Goal: Task Accomplishment & Management: Use online tool/utility

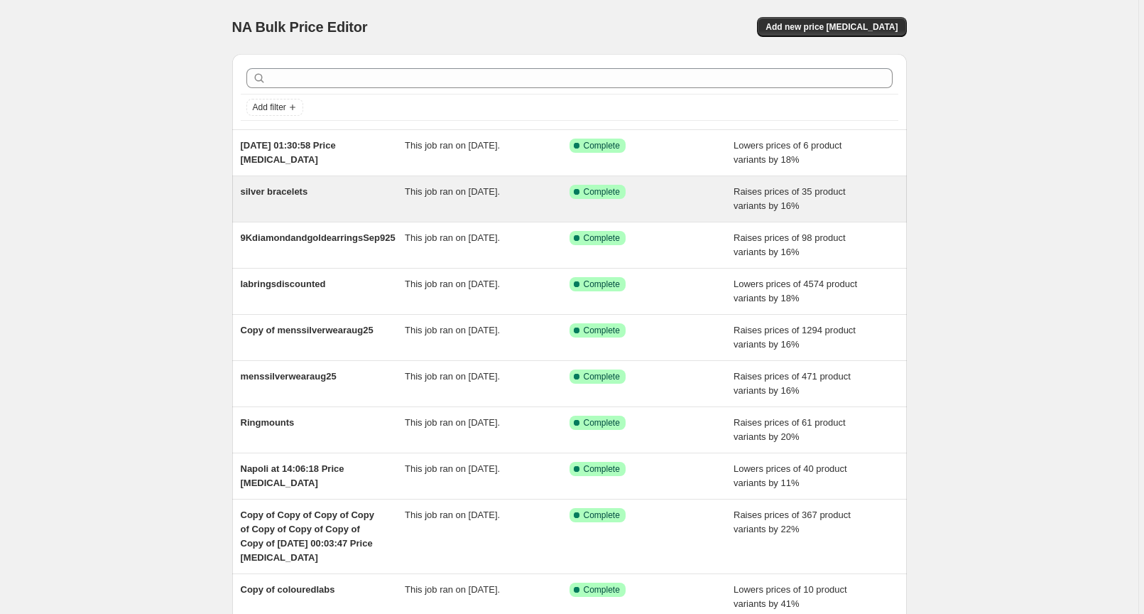
click at [782, 195] on span "Raises prices of 35 product variants by 16%" at bounding box center [790, 198] width 112 height 25
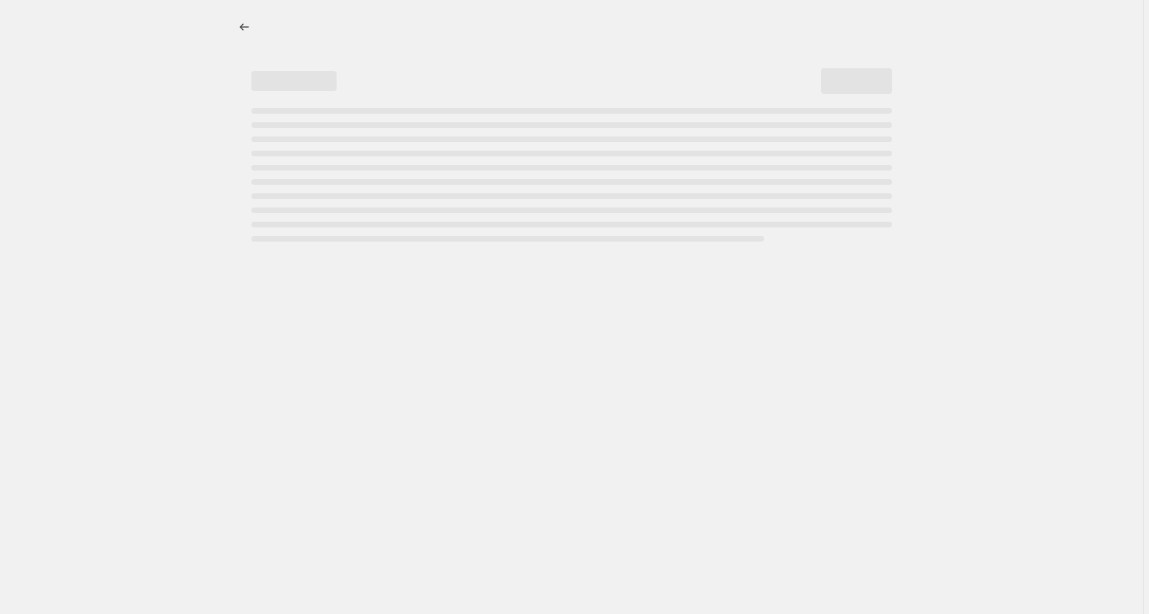
select select "percentage"
select select "remove"
select select "collection"
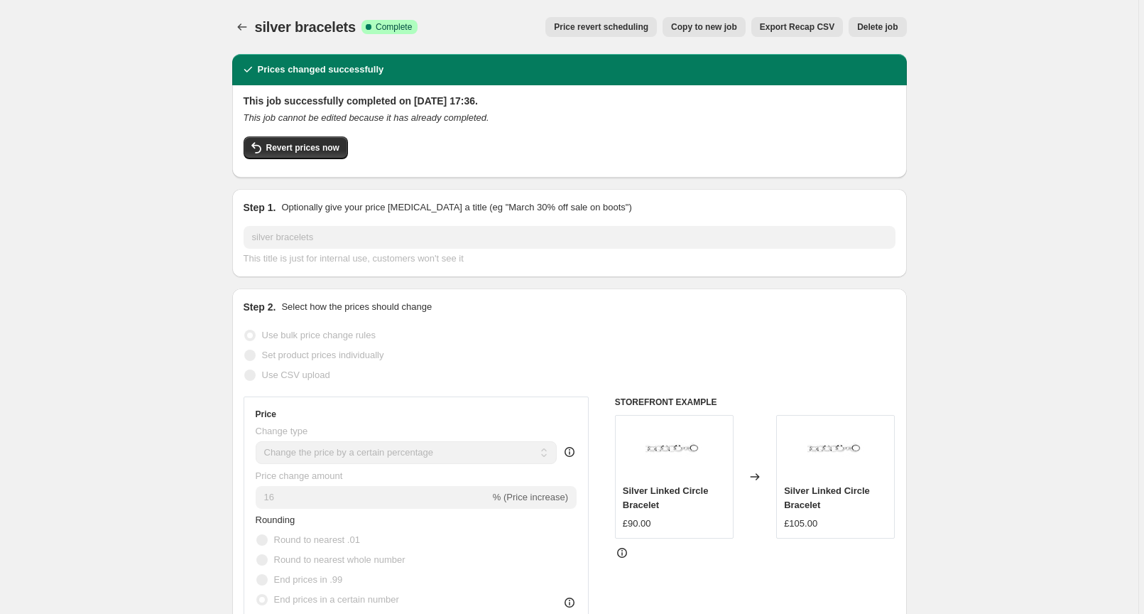
click at [718, 23] on span "Copy to new job" at bounding box center [704, 26] width 66 height 11
select select "percentage"
select select "remove"
select select "collection"
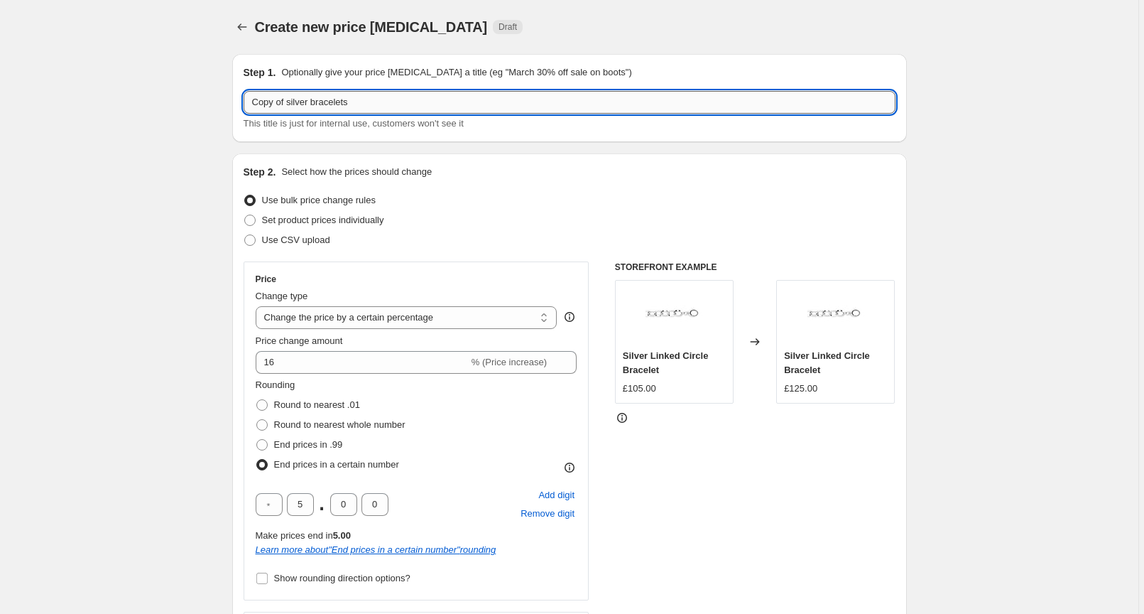
click at [357, 97] on input "Copy of silver bracelets" at bounding box center [570, 102] width 652 height 23
drag, startPoint x: 357, startPoint y: 99, endPoint x: 228, endPoint y: 114, distance: 129.5
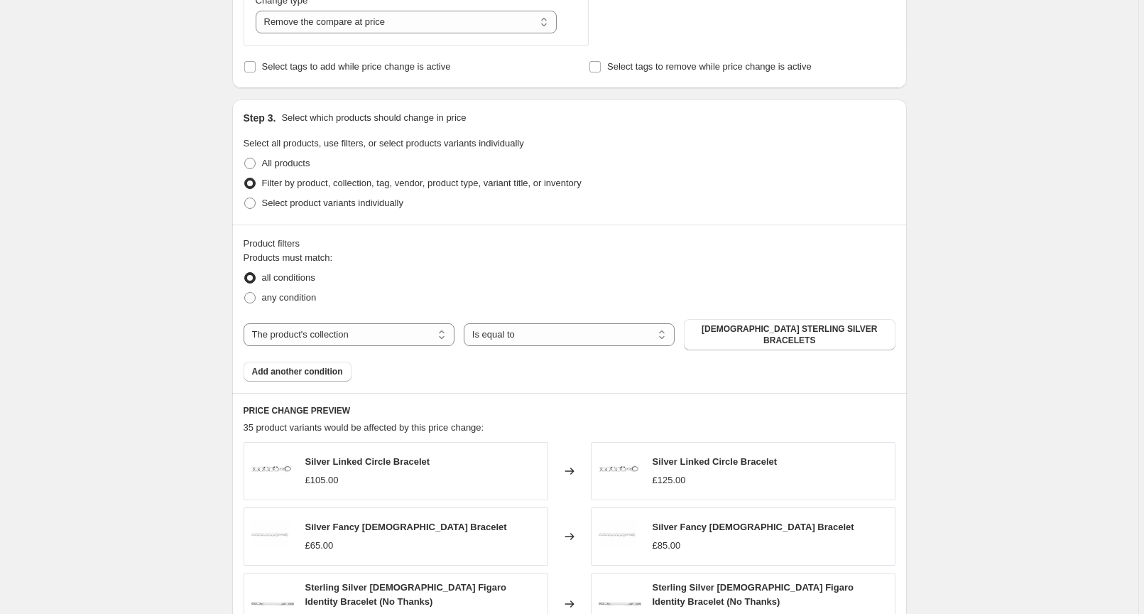
scroll to position [656, 0]
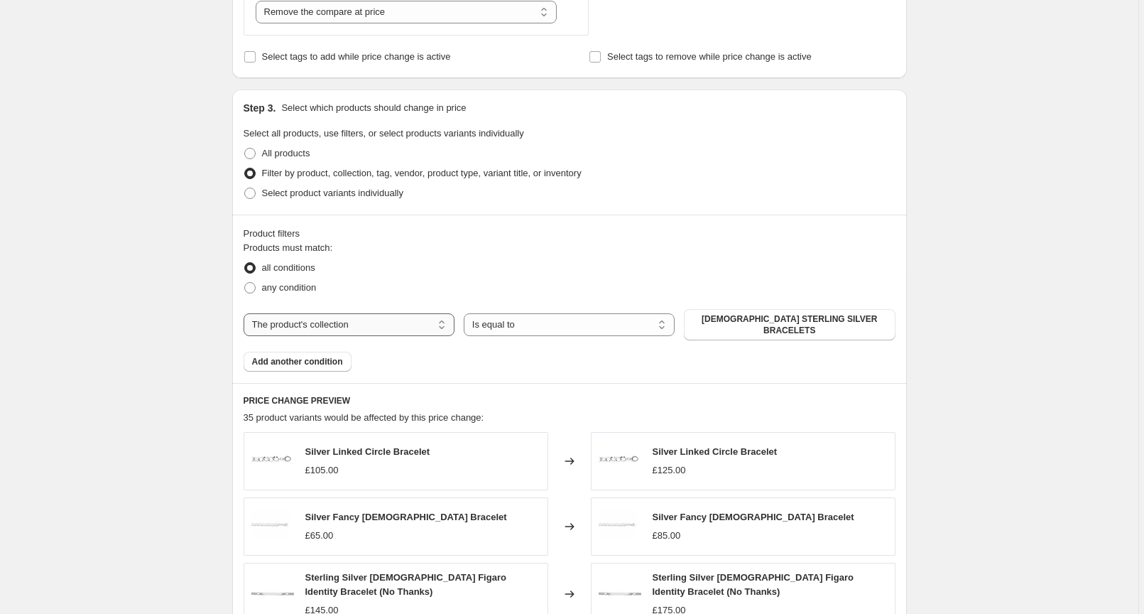
type input "mens gift colection"
click at [320, 321] on select "The product The product's collection The product's tag The product's vendor The…" at bounding box center [349, 324] width 211 height 23
click at [246, 313] on select "The product The product's collection The product's tag The product's vendor The…" at bounding box center [349, 324] width 211 height 23
click at [719, 322] on button "[DEMOGRAPHIC_DATA] STERLING SILVER BRACELETS" at bounding box center [789, 324] width 211 height 31
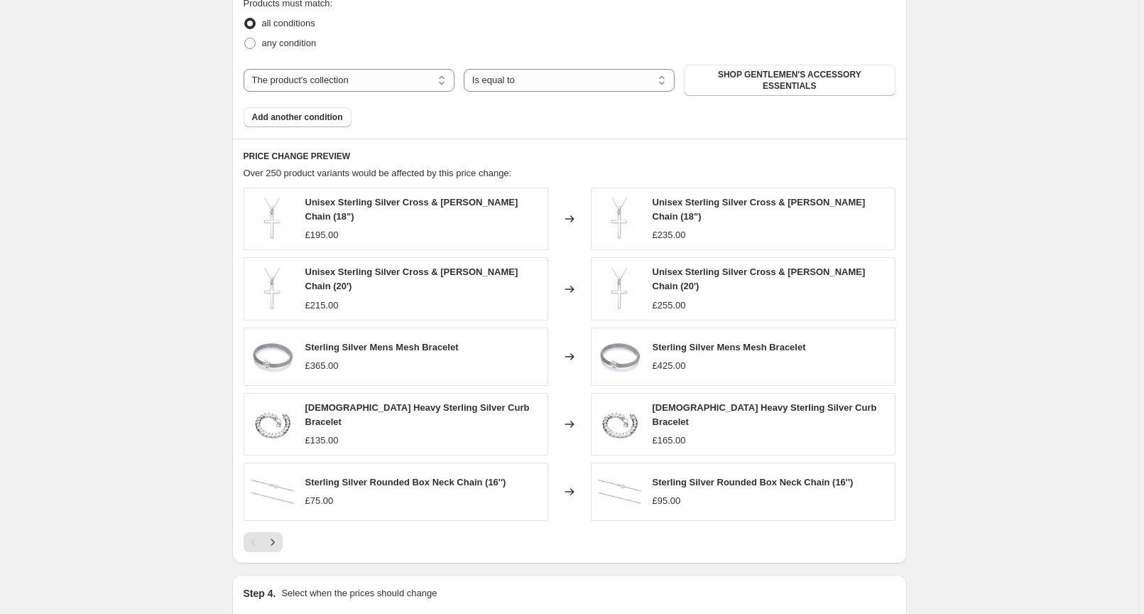
scroll to position [666, 0]
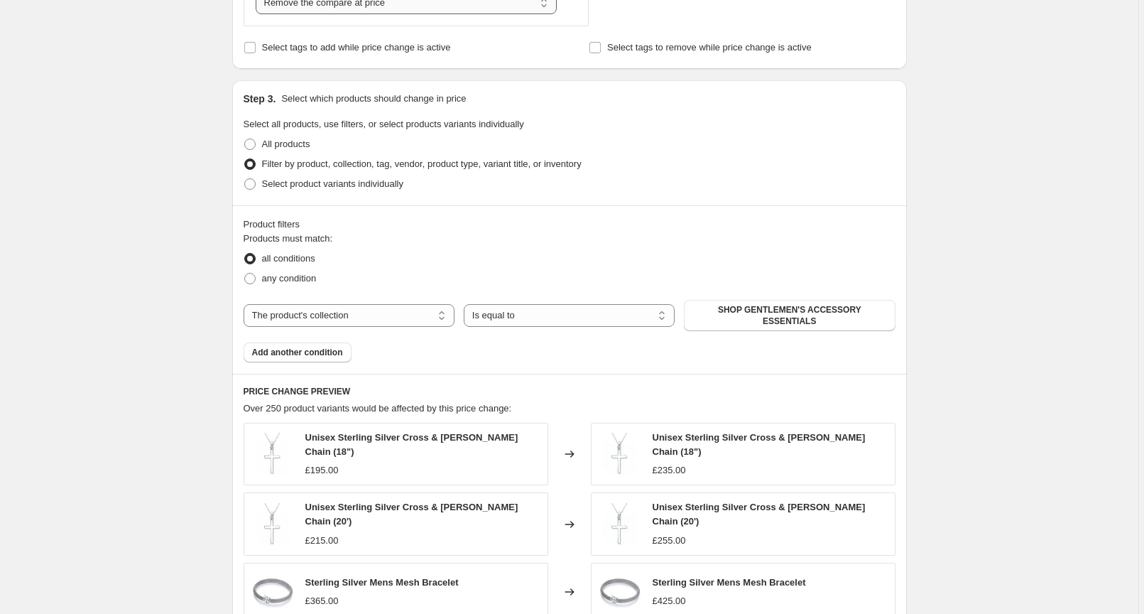
click at [754, 315] on span "SHOP GENTLEMEN'S ACCESSORY ESSENTIALS" at bounding box center [790, 315] width 194 height 23
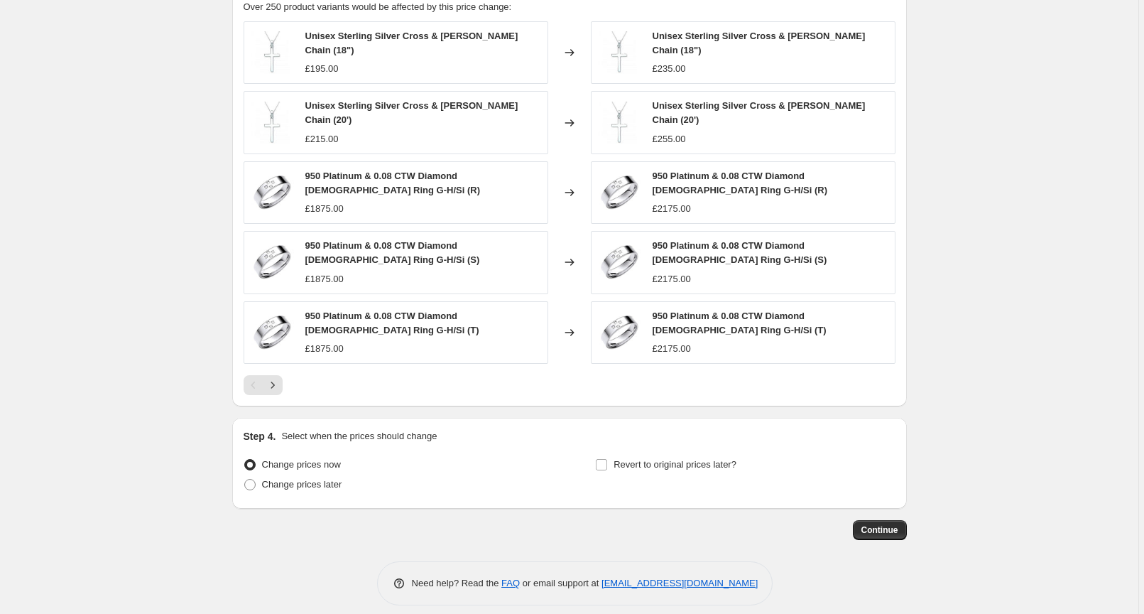
scroll to position [1063, 0]
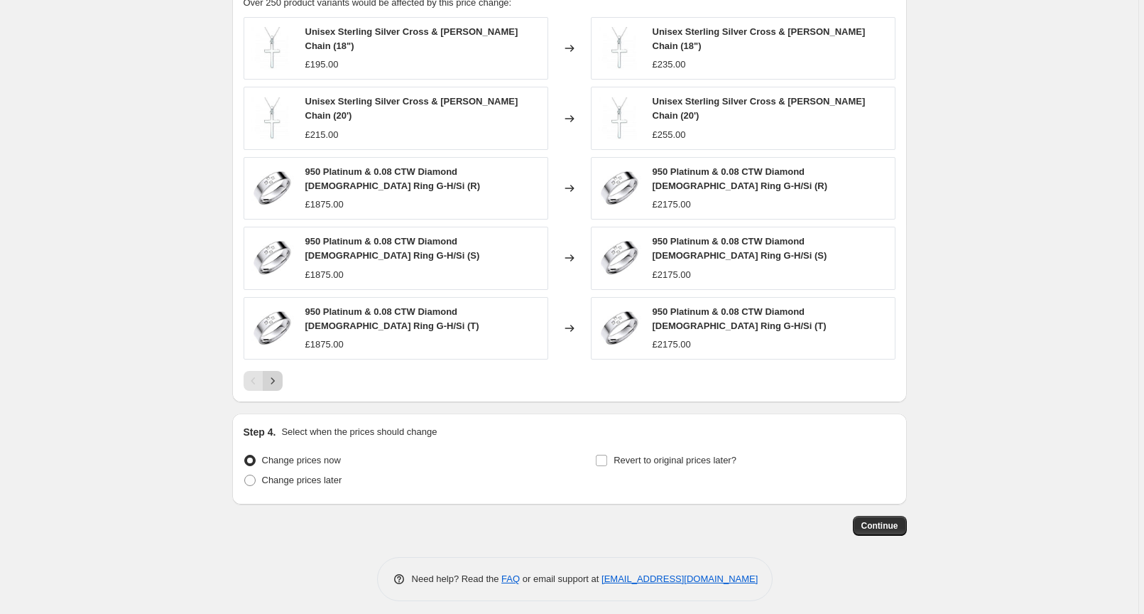
click at [278, 374] on icon "Next" at bounding box center [273, 381] width 14 height 14
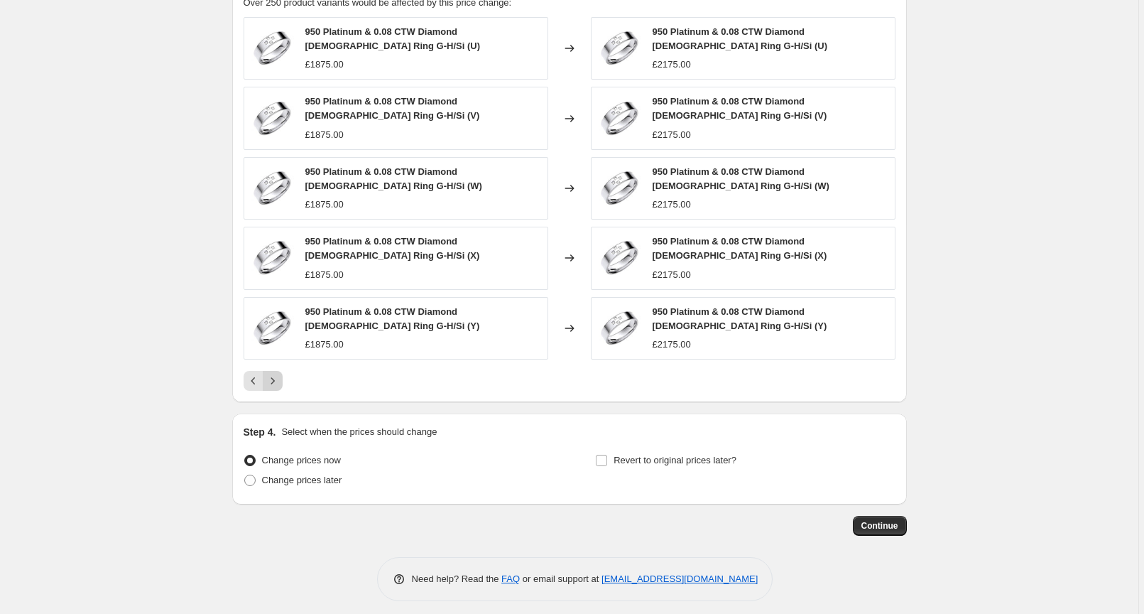
click at [278, 371] on button "Next" at bounding box center [273, 381] width 20 height 20
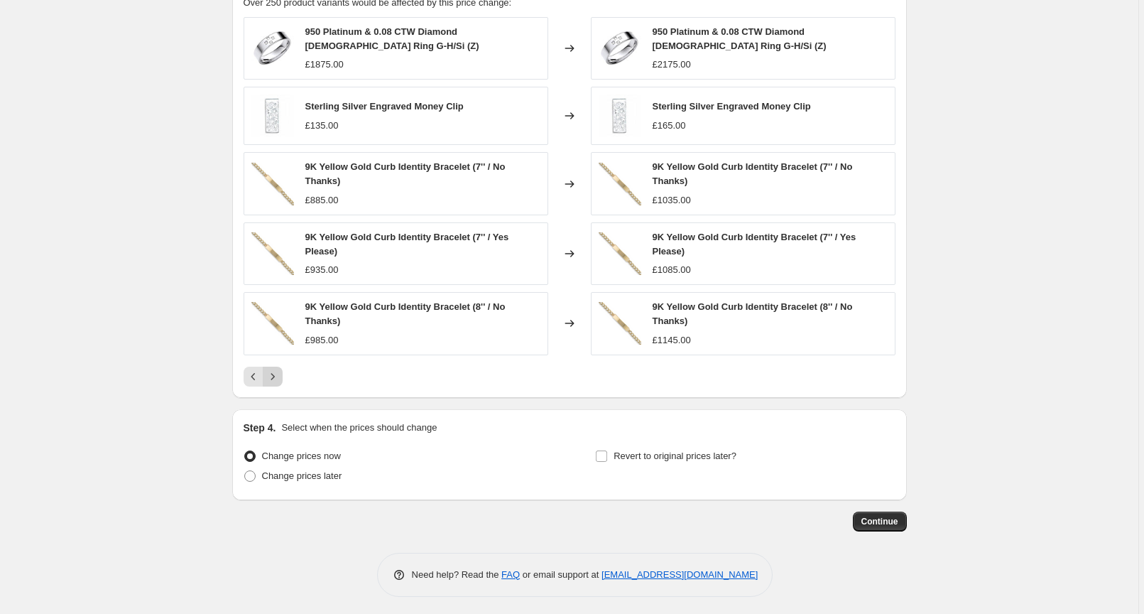
click at [276, 375] on icon "Next" at bounding box center [273, 376] width 14 height 14
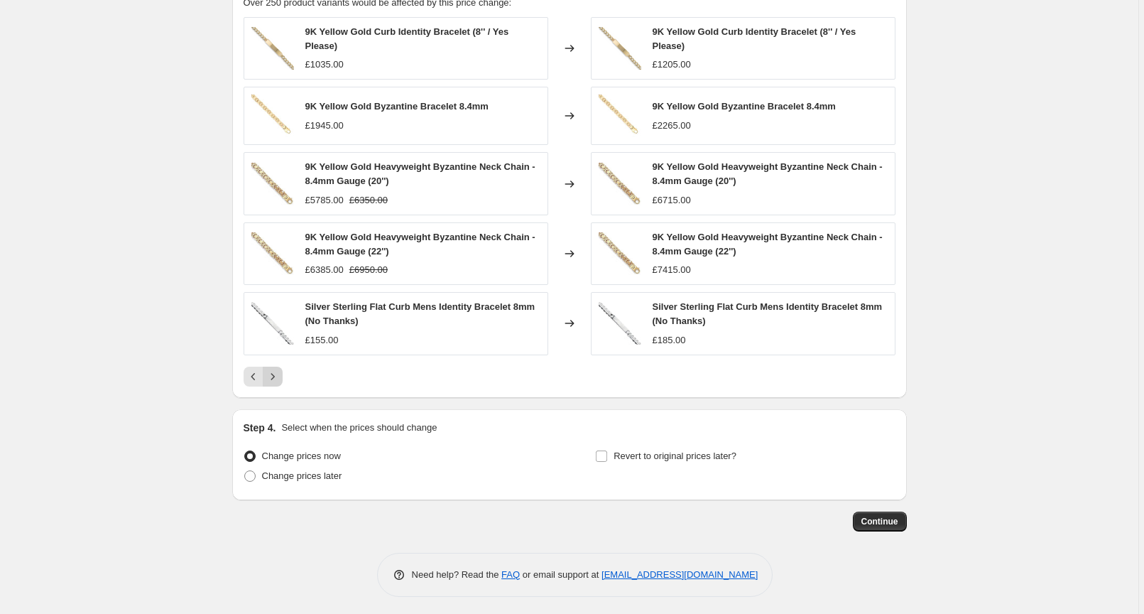
click at [276, 375] on icon "Next" at bounding box center [273, 376] width 14 height 14
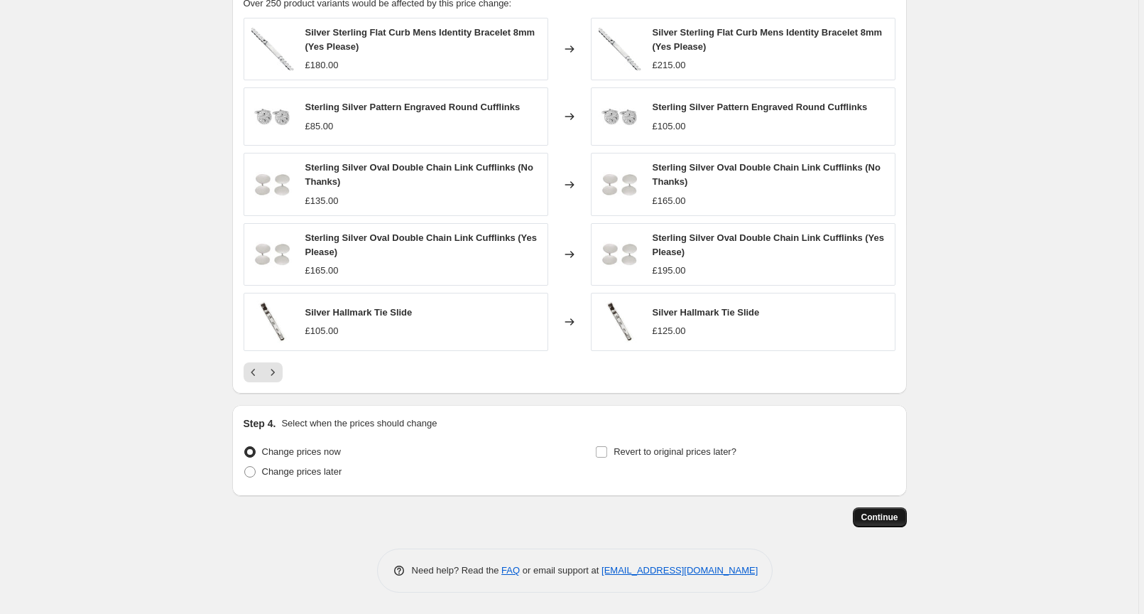
click at [885, 514] on span "Continue" at bounding box center [880, 516] width 37 height 11
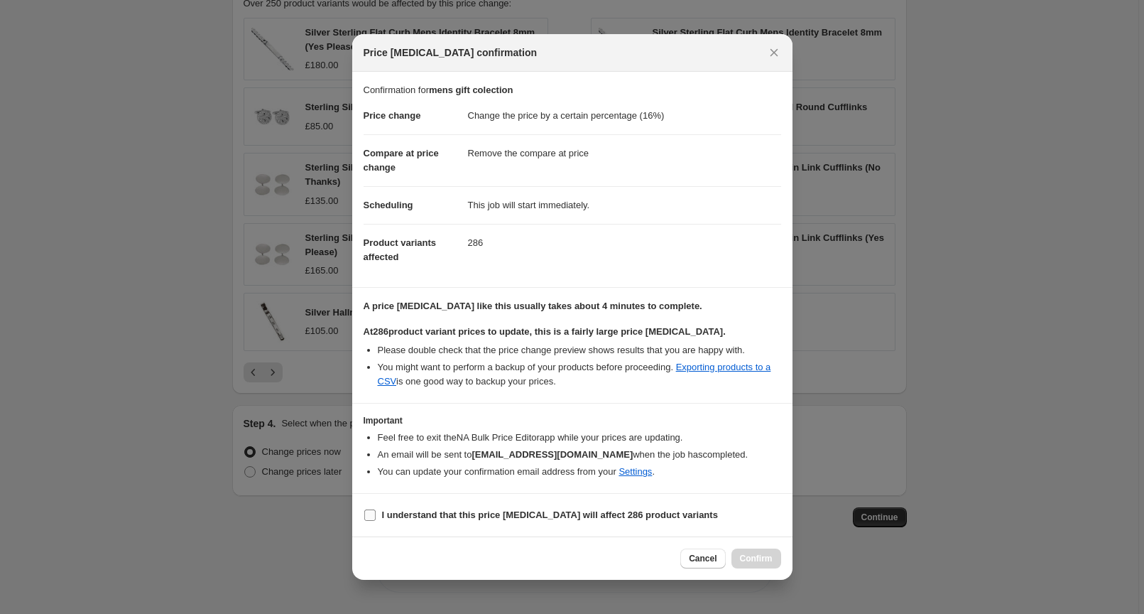
click at [379, 511] on label "I understand that this price [MEDICAL_DATA] will affect 286 product variants" at bounding box center [541, 515] width 354 height 20
click at [376, 511] on input "I understand that this price [MEDICAL_DATA] will affect 286 product variants" at bounding box center [369, 514] width 11 height 11
checkbox input "true"
click at [762, 555] on span "Confirm" at bounding box center [756, 558] width 33 height 11
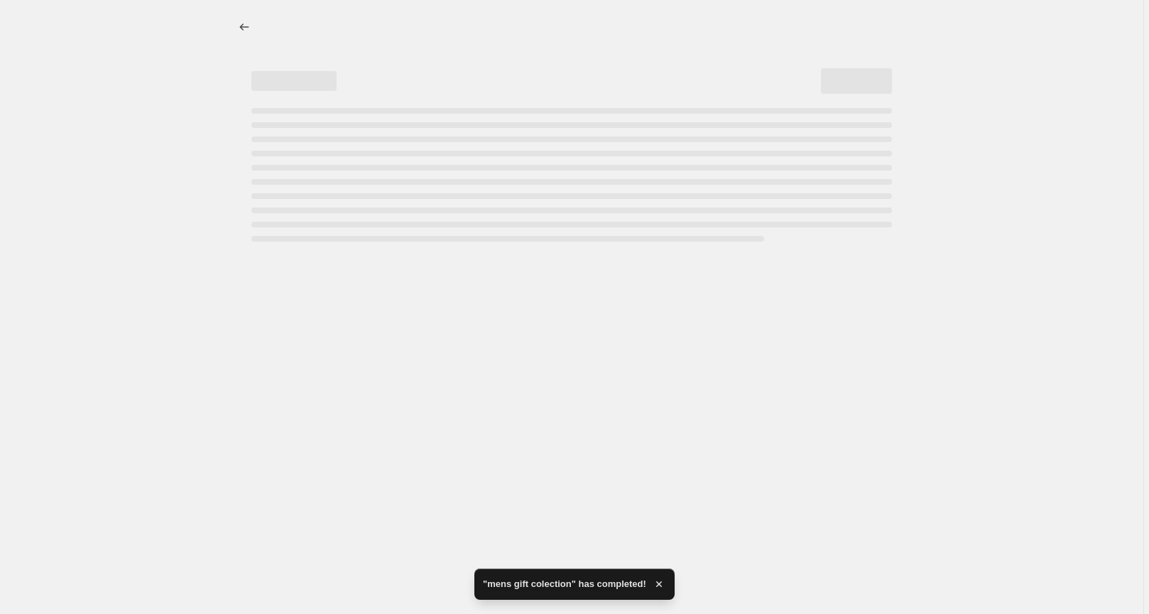
select select "percentage"
select select "remove"
select select "collection"
